Goal: Task Accomplishment & Management: Complete application form

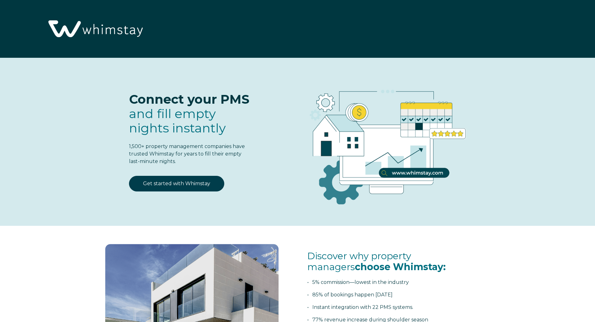
select select "US"
select select "Standard"
click at [197, 182] on link "Get started with Whimstay" at bounding box center [176, 184] width 95 height 16
select select "US"
select select "Standard"
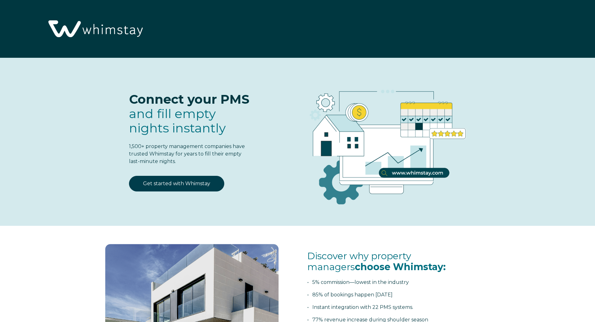
scroll to position [818, 0]
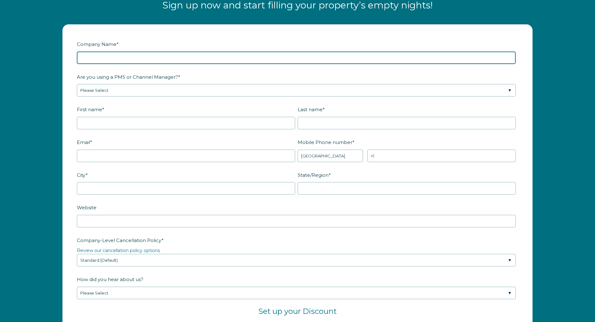
click at [148, 55] on input "Company Name *" at bounding box center [296, 58] width 439 height 12
type input "[PERSON_NAME]"
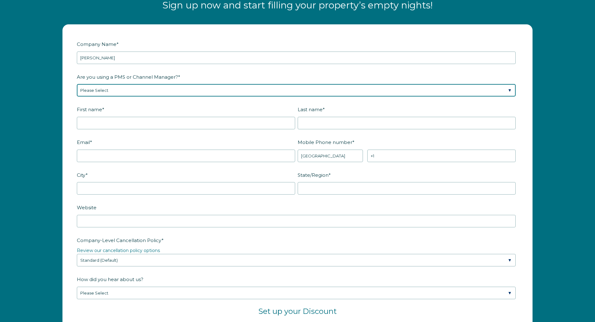
click at [155, 90] on select "Please Select Barefoot BookingPal Boost Brightside CiiRUS Escapia Guesty Hostaw…" at bounding box center [296, 90] width 439 height 12
select select "Guesty"
click at [77, 84] on select "Please Select Barefoot BookingPal Boost Brightside CiiRUS Escapia Guesty Hostaw…" at bounding box center [296, 90] width 439 height 12
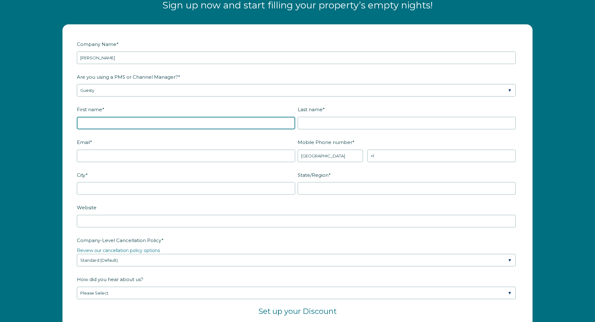
click at [128, 125] on input "First name *" at bounding box center [186, 123] width 218 height 12
type input "[PERSON_NAME]"
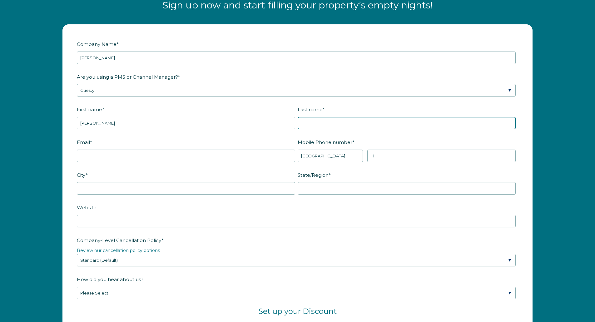
click at [376, 126] on input "Last name *" at bounding box center [407, 123] width 218 height 12
type input "[PERSON_NAME]"
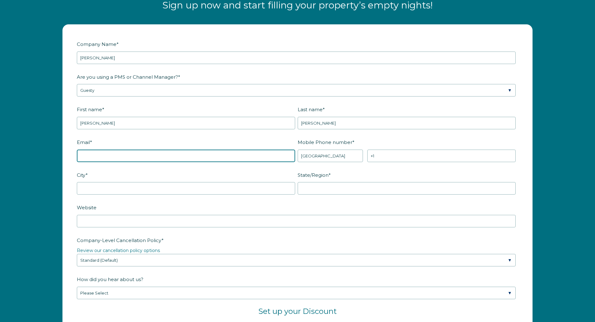
click at [287, 156] on input "Email *" at bounding box center [186, 156] width 218 height 12
type input "[EMAIL_ADDRESS][DOMAIN_NAME]"
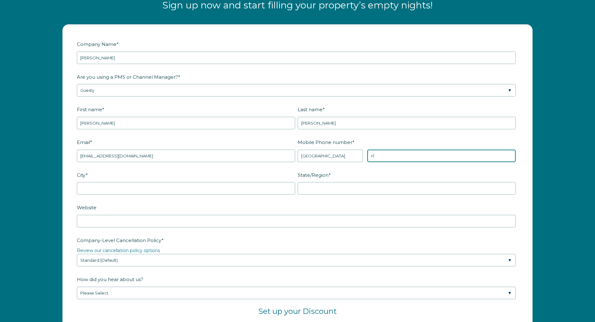
click at [385, 155] on input "+1" at bounding box center [441, 156] width 148 height 12
type input "[PHONE_NUMBER]"
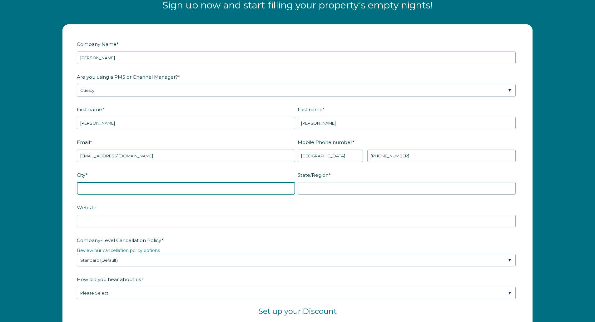
click at [247, 188] on input "City *" at bounding box center [186, 188] width 218 height 12
type input "[PERSON_NAME]"
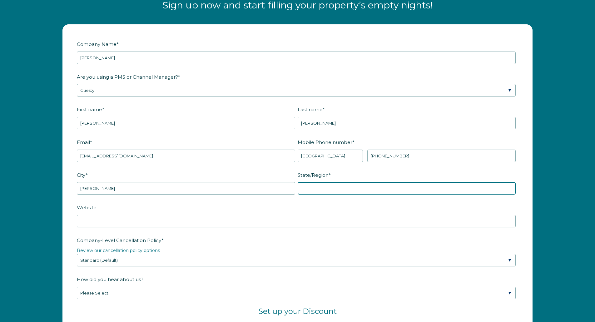
click at [340, 191] on input "State/Region *" at bounding box center [407, 188] width 218 height 12
type input "CA"
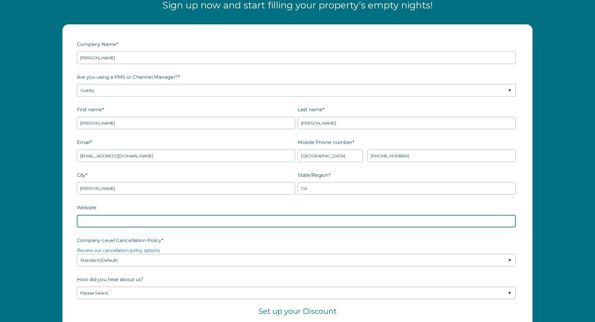
click at [313, 219] on input "Website" at bounding box center [296, 221] width 439 height 12
type input "r"
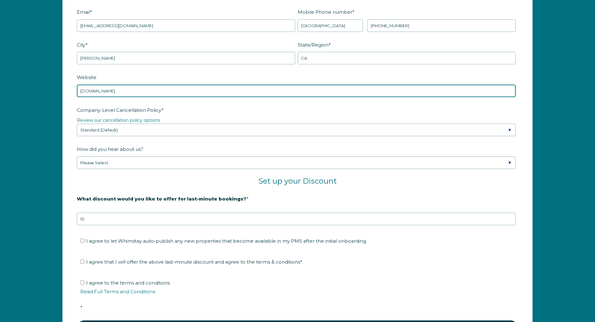
scroll to position [971, 0]
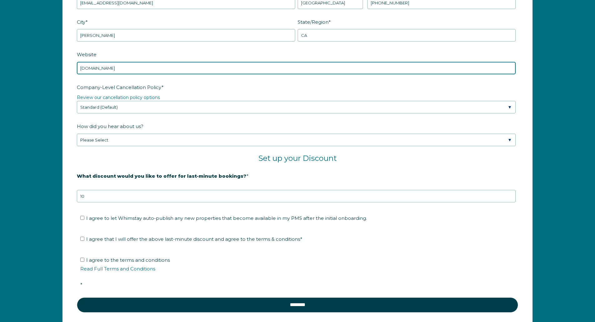
type input "[DOMAIN_NAME]"
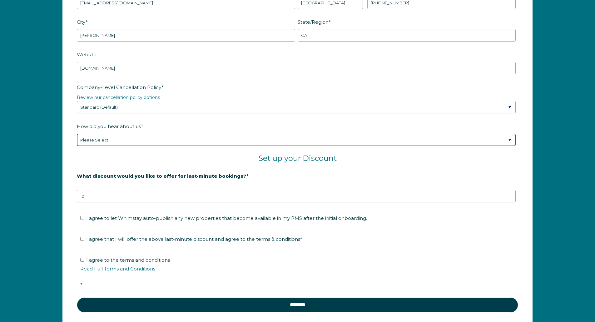
click at [509, 143] on select "Please Select Found Whimstay through a Google search Spoke to a Whimstay salesp…" at bounding box center [296, 140] width 439 height 12
select select "Podcast"
click at [77, 134] on select "Please Select Found Whimstay through a Google search Spoke to a Whimstay salesp…" at bounding box center [296, 140] width 439 height 12
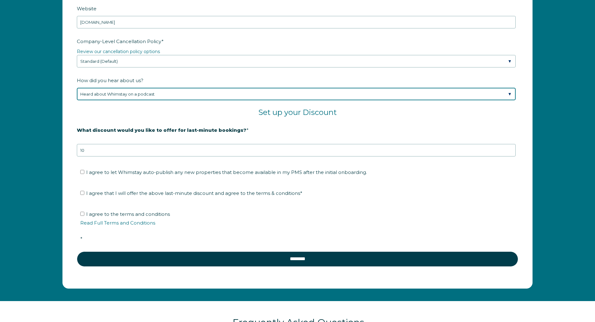
scroll to position [1029, 0]
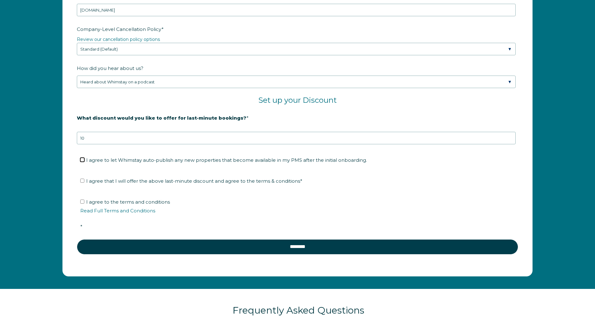
click at [82, 160] on input "I agree to let Whimstay auto-publish any new properties that become available i…" at bounding box center [82, 160] width 4 height 4
checkbox input "true"
click at [84, 183] on label "I agree that I will offer the above last-minute discount and agree to the terms…" at bounding box center [191, 181] width 222 height 6
click at [84, 183] on input "I agree that I will offer the above last-minute discount and agree to the terms…" at bounding box center [82, 181] width 4 height 4
checkbox input "true"
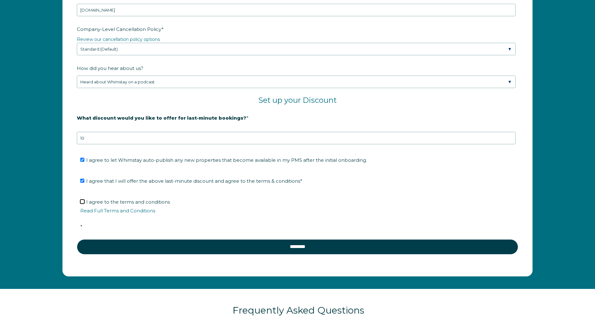
click at [82, 201] on input "I agree to the terms and conditions Read Full Terms and Conditions *" at bounding box center [82, 202] width 4 height 4
checkbox input "true"
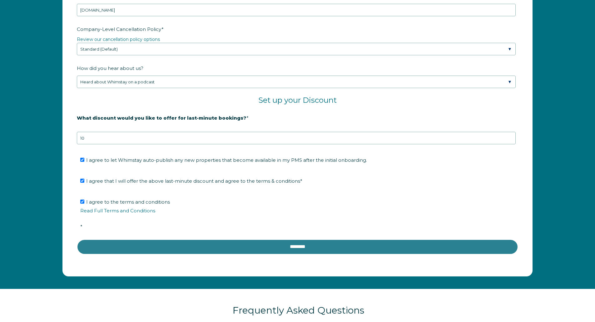
click at [289, 250] on input "********" at bounding box center [297, 246] width 441 height 15
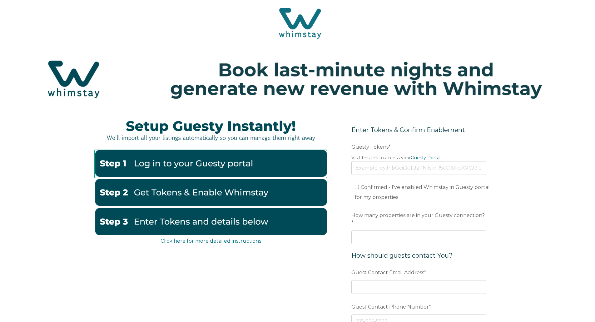
click at [229, 166] on img at bounding box center [211, 163] width 232 height 27
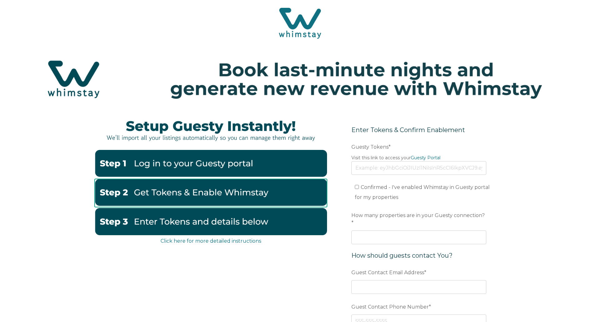
click at [239, 196] on img at bounding box center [211, 192] width 232 height 27
